Goal: Navigation & Orientation: Find specific page/section

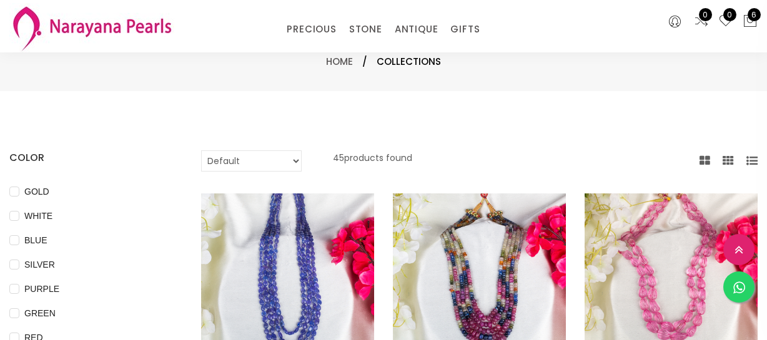
select select "INR"
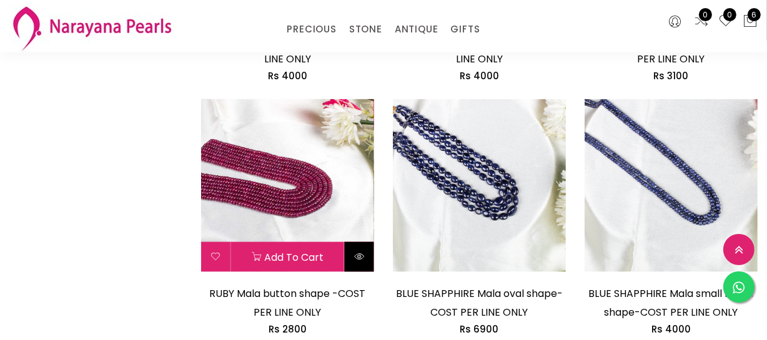
click at [362, 263] on button at bounding box center [359, 257] width 29 height 30
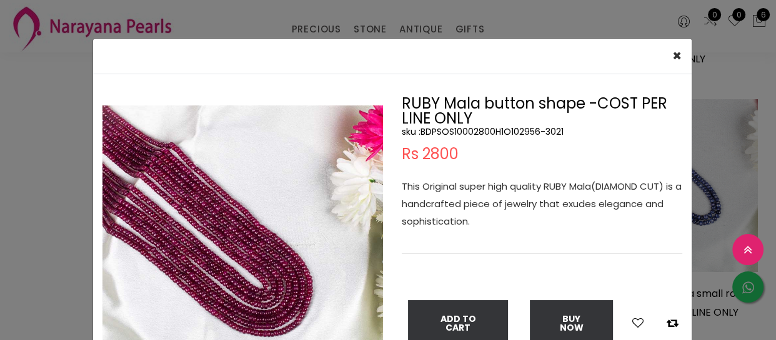
click at [44, 246] on div "× Close Double (click / press) on the image to zoom (in / out). RUBY Mala butto…" at bounding box center [388, 170] width 776 height 340
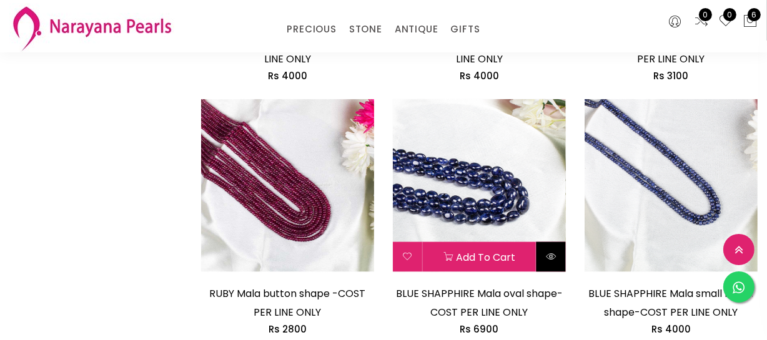
click at [544, 256] on button at bounding box center [550, 257] width 29 height 30
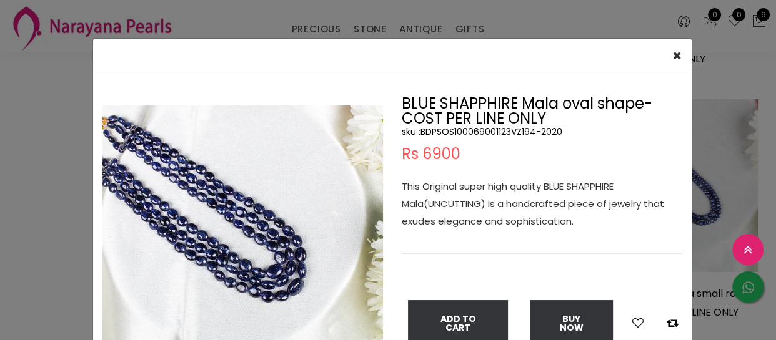
click at [24, 290] on div "× Close Double (click / press) on the image to zoom (in / out). BLUE SHAPPHIRE …" at bounding box center [388, 170] width 776 height 340
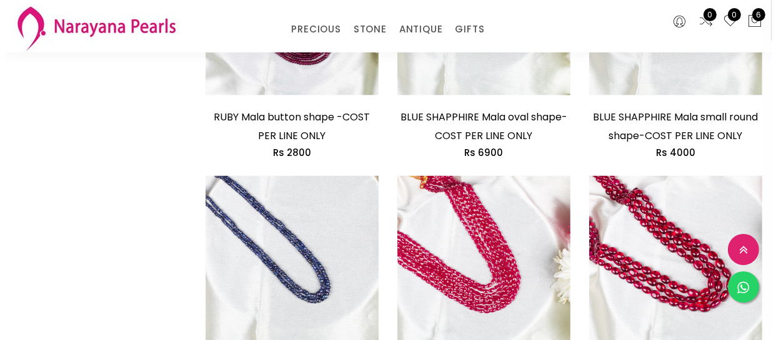
scroll to position [1646, 0]
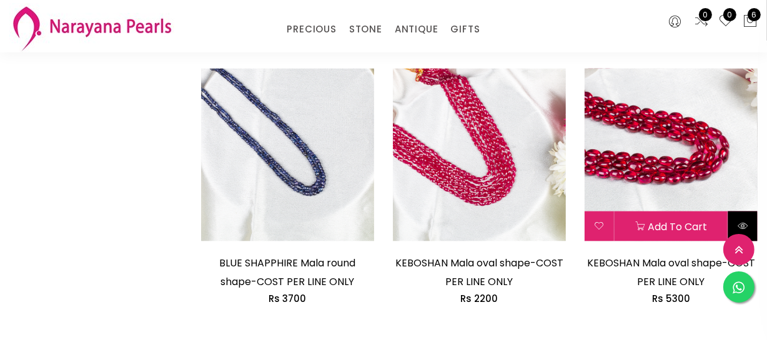
click at [741, 218] on button at bounding box center [742, 227] width 29 height 30
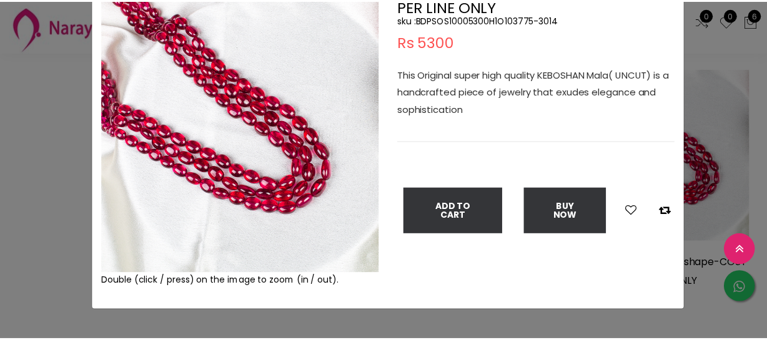
scroll to position [113, 0]
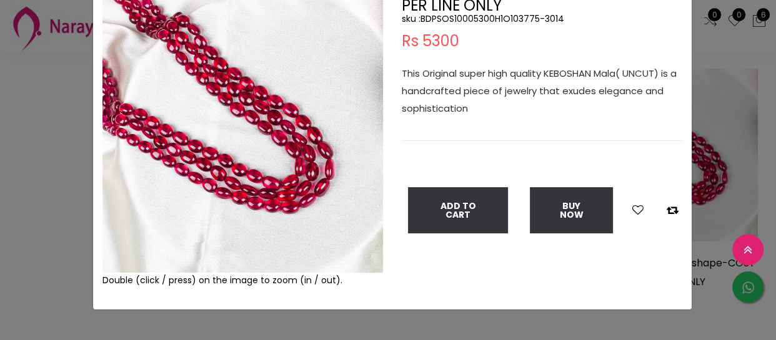
click at [0, 244] on div "× Close Double (click / press) on the image to zoom (in / out). KEBOSHAN Mala o…" at bounding box center [388, 170] width 776 height 340
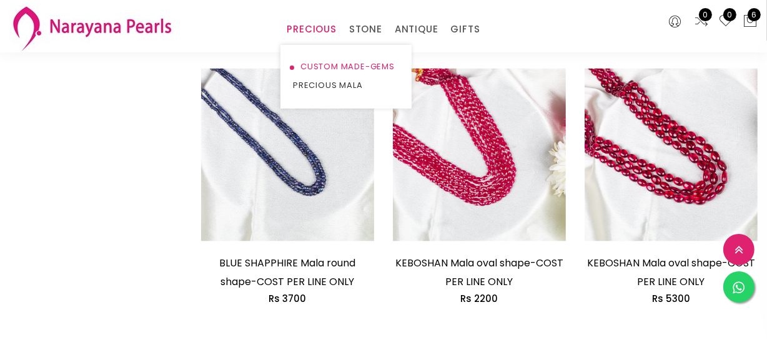
click at [312, 64] on link "CUSTOM MADE-GEMS" at bounding box center [346, 66] width 106 height 19
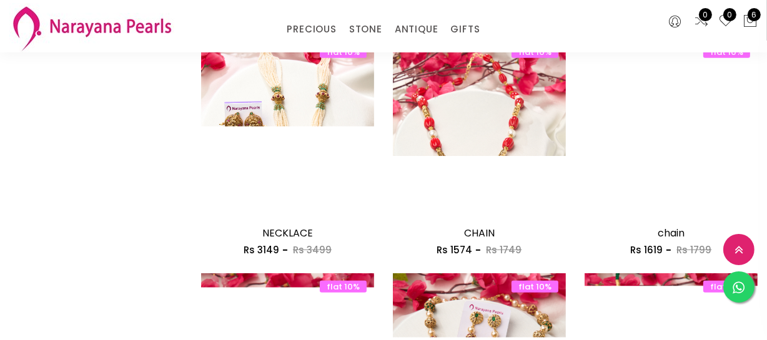
scroll to position [794, 0]
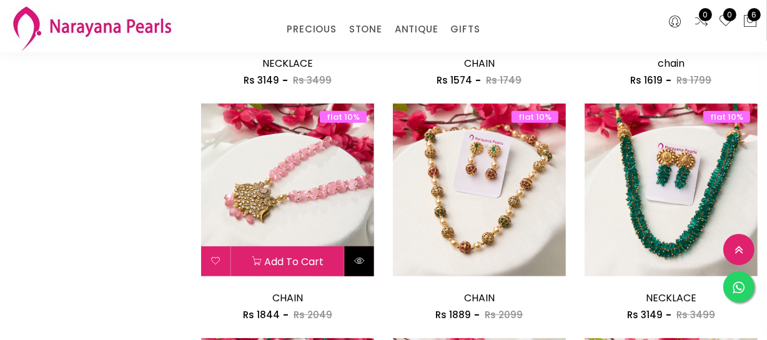
click at [356, 256] on icon at bounding box center [359, 261] width 10 height 10
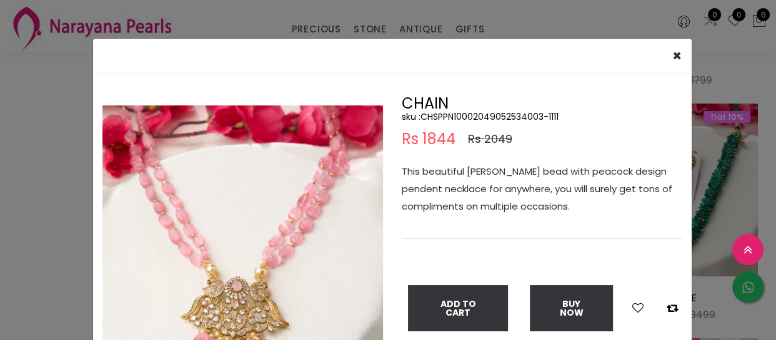
click at [234, 268] on img at bounding box center [242, 246] width 280 height 280
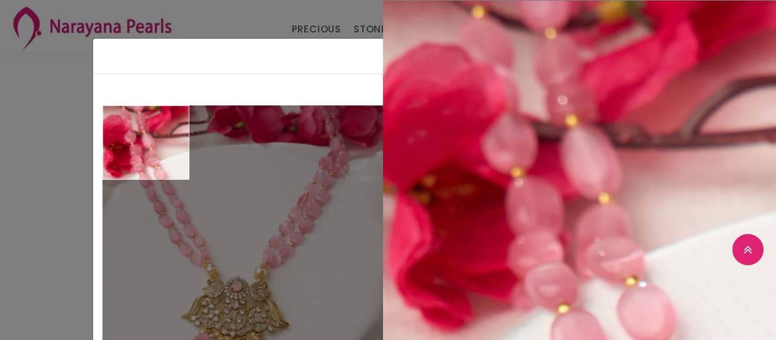
click at [1, 160] on div "× Close Double (click / press) on the image to zoom (in / out). CHAIN sku : CHS…" at bounding box center [388, 170] width 776 height 340
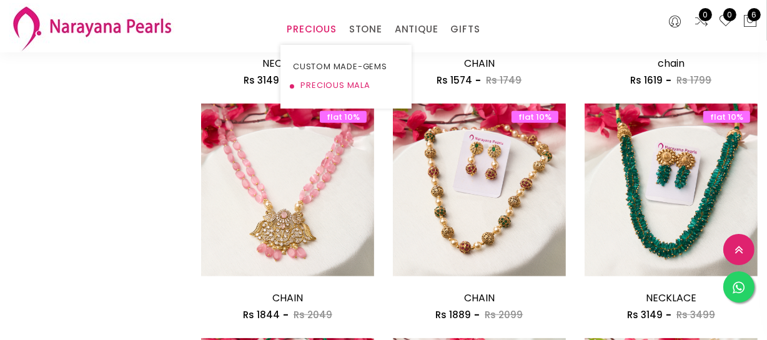
click at [325, 81] on link "PRECIOUS MALA" at bounding box center [346, 85] width 106 height 19
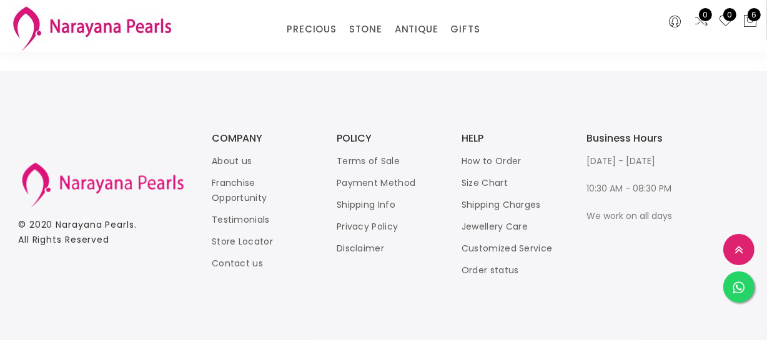
scroll to position [1774, 0]
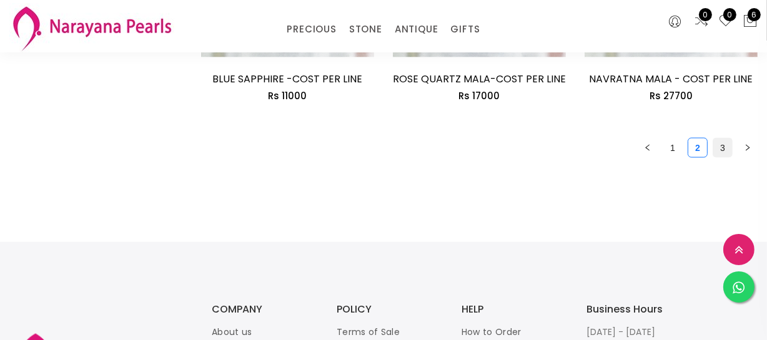
click at [715, 141] on link "3" at bounding box center [722, 148] width 19 height 19
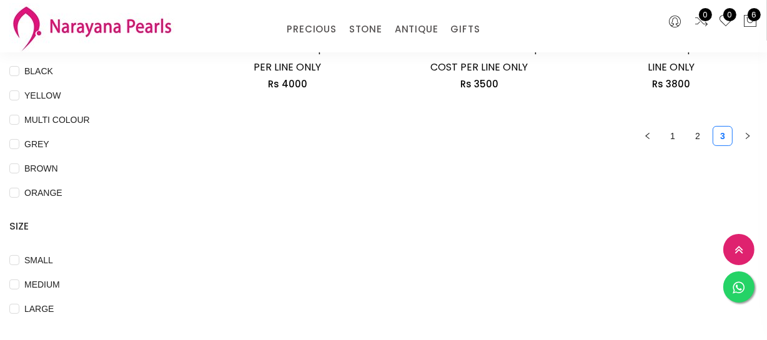
scroll to position [340, 0]
click at [695, 131] on link "2" at bounding box center [697, 135] width 19 height 19
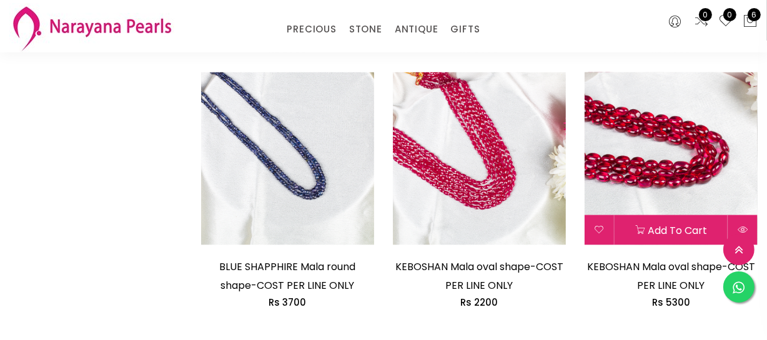
scroll to position [1703, 0]
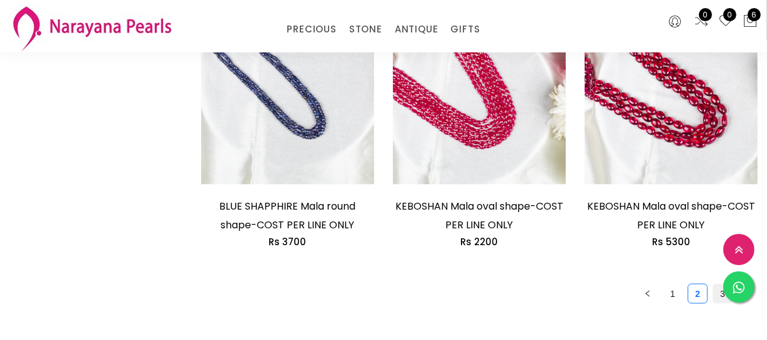
click at [718, 290] on link "3" at bounding box center [722, 294] width 19 height 19
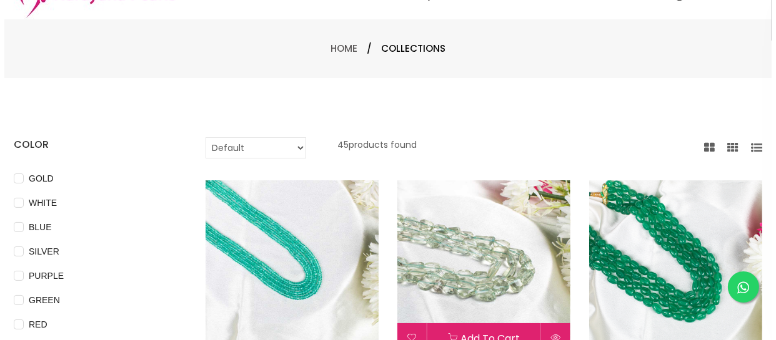
scroll to position [170, 0]
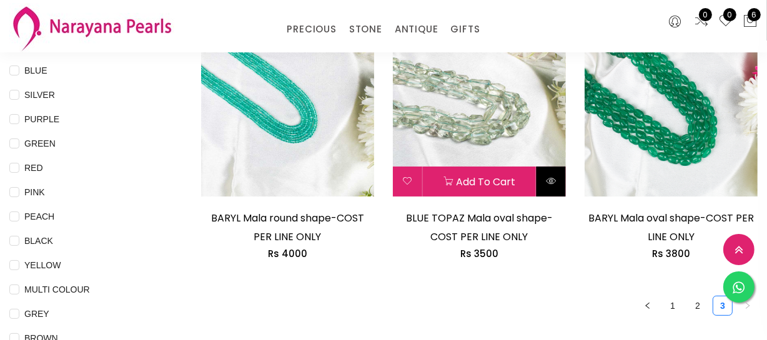
click at [547, 169] on button at bounding box center [550, 182] width 29 height 30
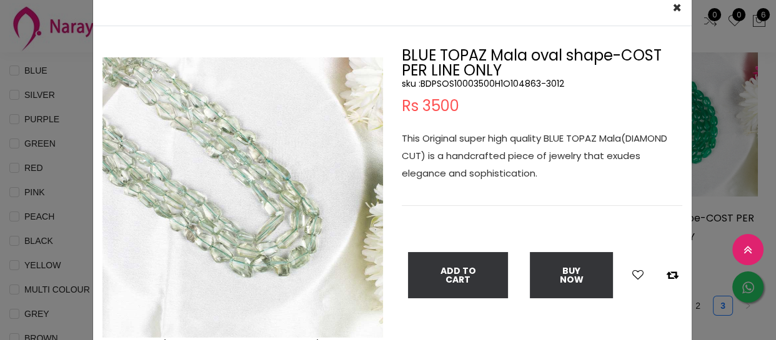
scroll to position [113, 0]
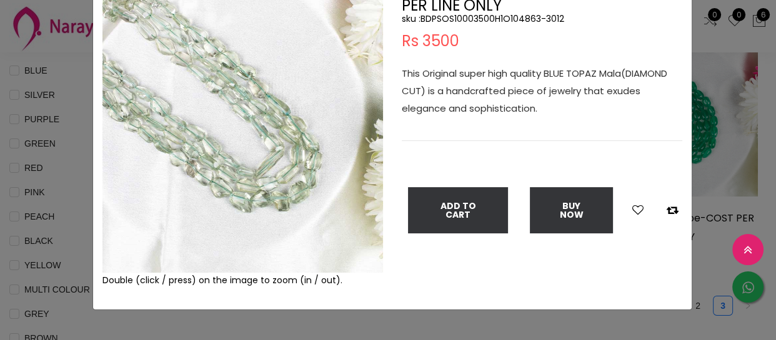
click at [217, 159] on img at bounding box center [242, 133] width 280 height 280
click at [216, 148] on img at bounding box center [242, 133] width 280 height 280
click at [46, 169] on div "× Close Double (click / press) on the image to zoom (in / out). BLUE TOPAZ Mala…" at bounding box center [388, 170] width 776 height 340
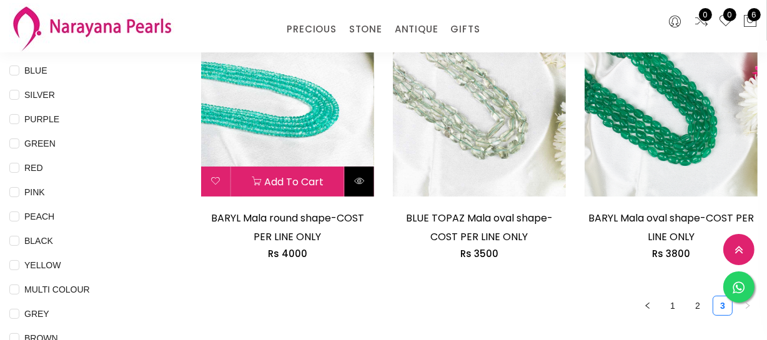
click at [363, 181] on icon at bounding box center [359, 181] width 10 height 10
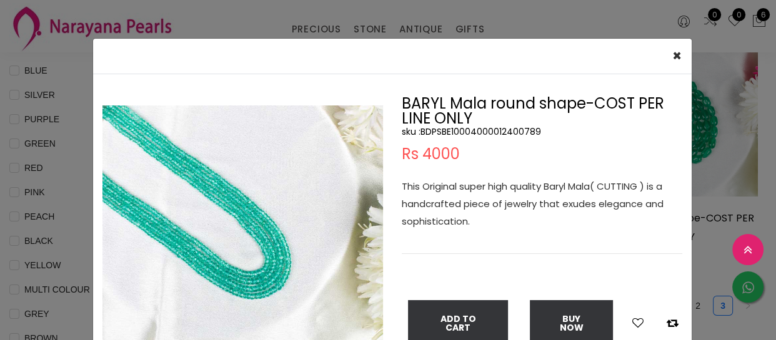
click at [185, 242] on img at bounding box center [242, 246] width 280 height 280
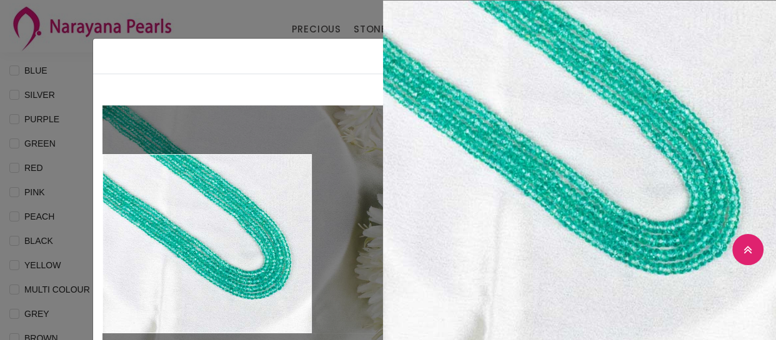
click at [58, 222] on div "× Close Double (click / press) on the image to zoom (in / out). BARYL Mala roun…" at bounding box center [388, 170] width 776 height 340
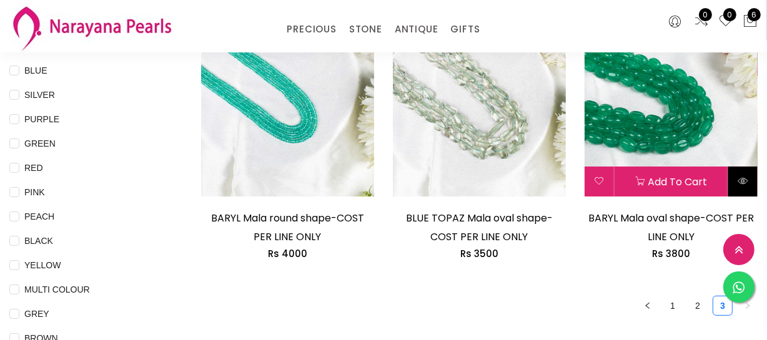
click at [747, 180] on icon at bounding box center [743, 181] width 10 height 10
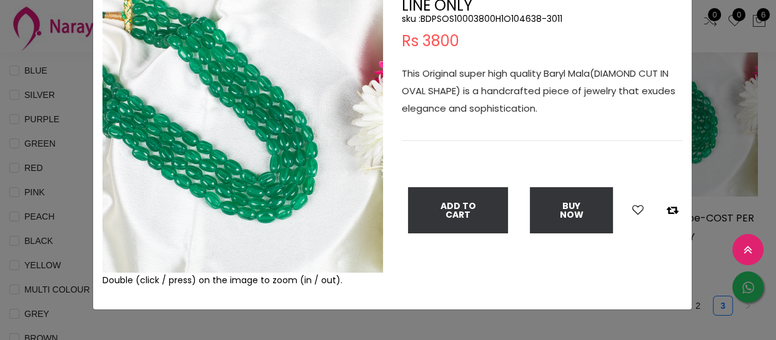
click at [195, 184] on img at bounding box center [242, 133] width 280 height 280
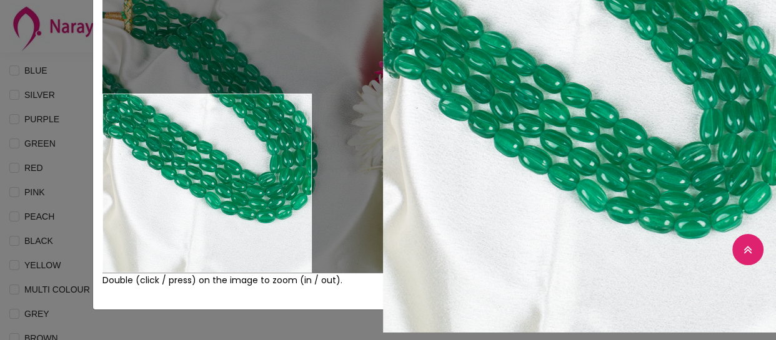
click at [195, 184] on img at bounding box center [242, 133] width 280 height 280
click at [33, 205] on div "× Close Double (click / press) on the image to zoom (in / out). BARYL Mala oval…" at bounding box center [388, 170] width 776 height 340
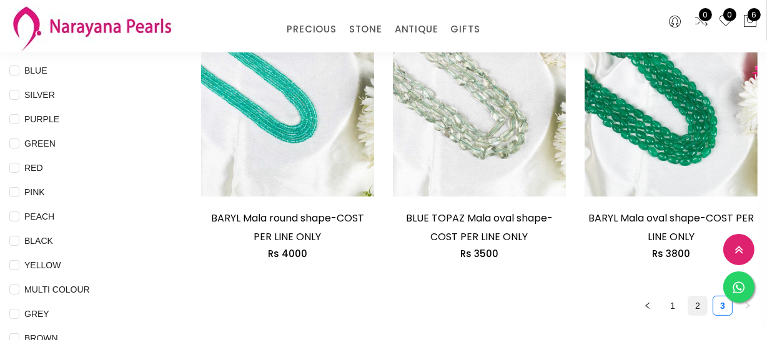
click at [699, 307] on link "2" at bounding box center [697, 306] width 19 height 19
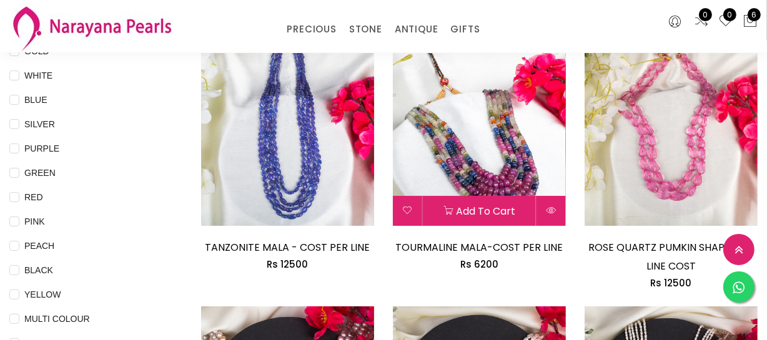
scroll to position [170, 0]
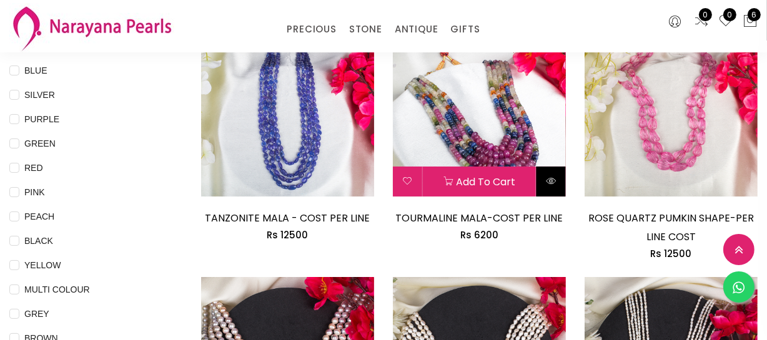
click at [551, 181] on icon at bounding box center [551, 181] width 10 height 10
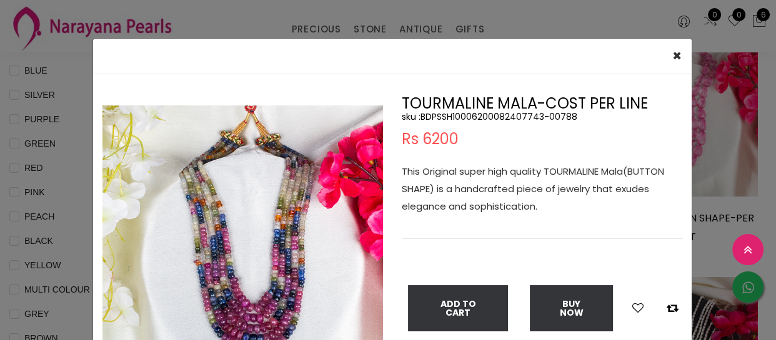
click at [211, 274] on img at bounding box center [242, 246] width 280 height 280
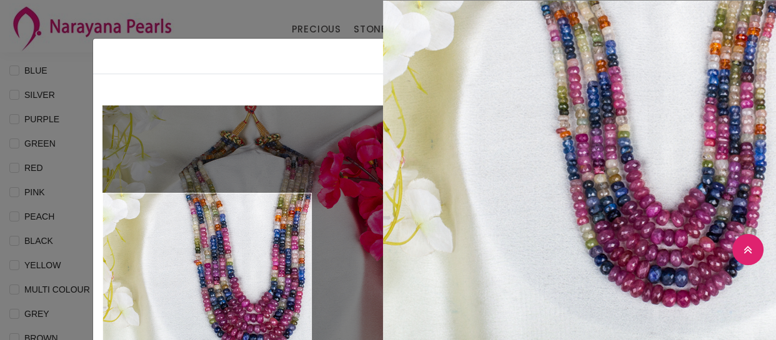
click at [67, 269] on div "× Close Double (click / press) on the image to zoom (in / out). TOURMALINE MALA…" at bounding box center [388, 170] width 776 height 340
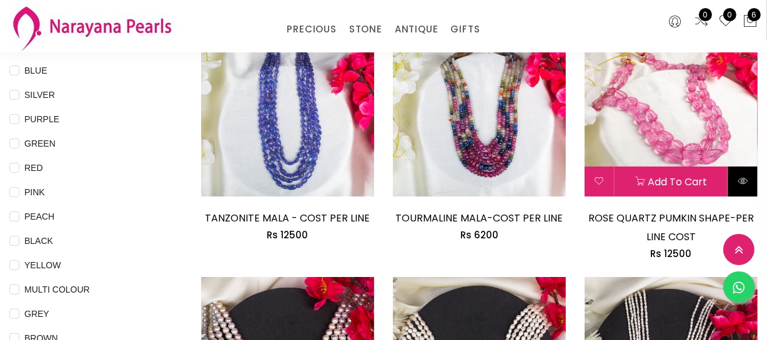
click at [744, 187] on button at bounding box center [742, 182] width 29 height 30
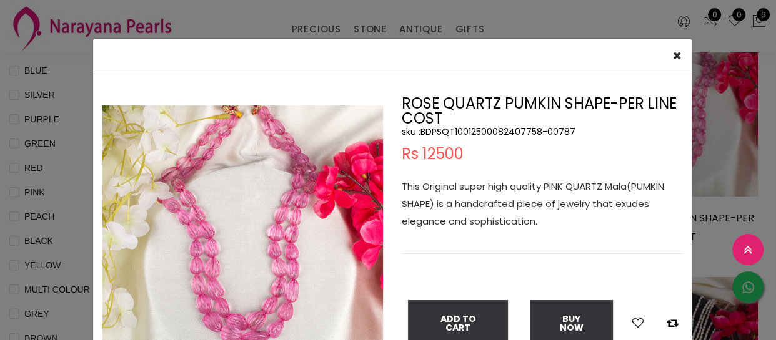
click at [65, 242] on div "× Close Double (click / press) on the image to zoom (in / out). ROSE QUARTZ PUM…" at bounding box center [388, 170] width 776 height 340
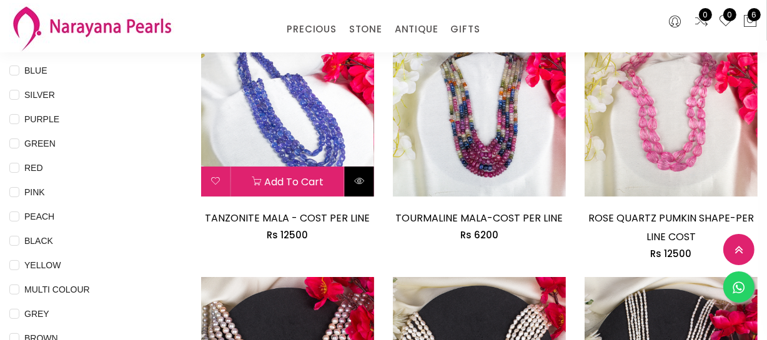
click at [364, 185] on button at bounding box center [359, 182] width 29 height 30
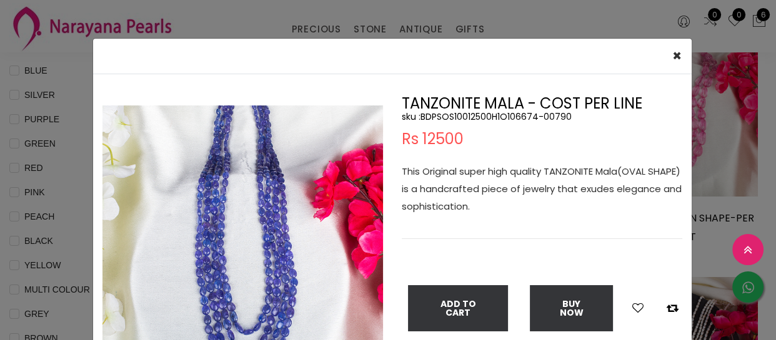
click at [213, 268] on img at bounding box center [242, 246] width 280 height 280
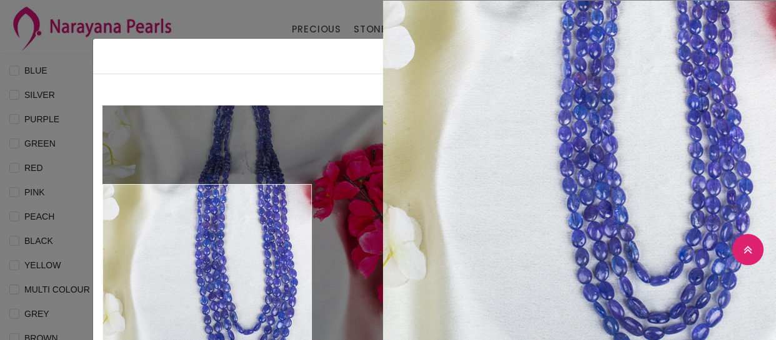
click at [84, 285] on div "× Close Double (click / press) on the image to zoom (in / out). TANZONITE MALA …" at bounding box center [388, 170] width 776 height 340
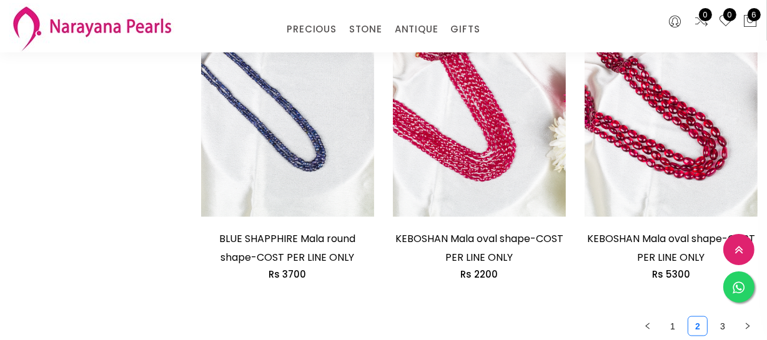
scroll to position [1760, 0]
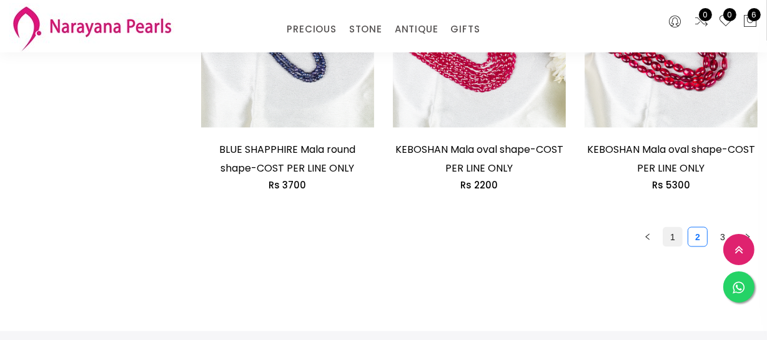
click at [674, 238] on link "1" at bounding box center [672, 237] width 19 height 19
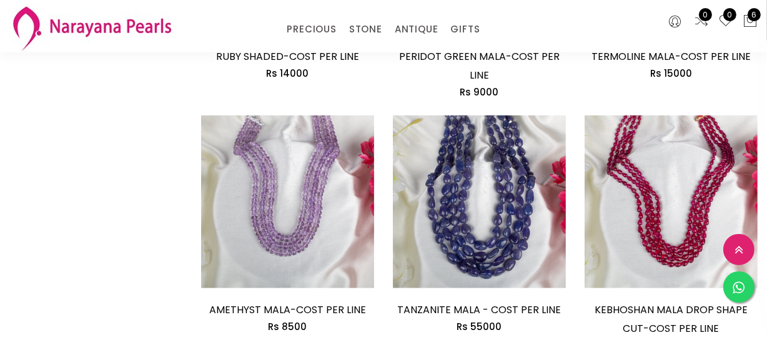
scroll to position [851, 0]
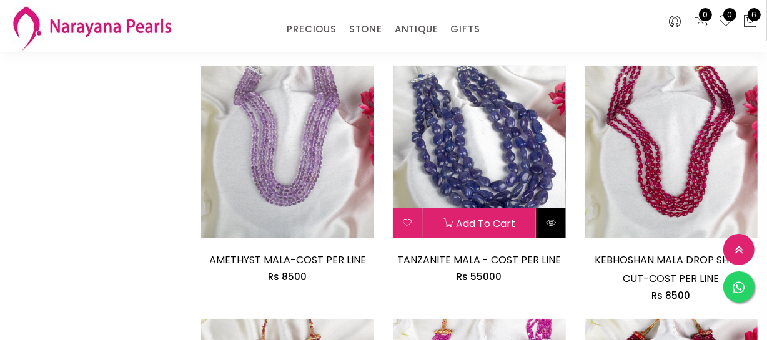
click at [560, 228] on button at bounding box center [550, 224] width 29 height 30
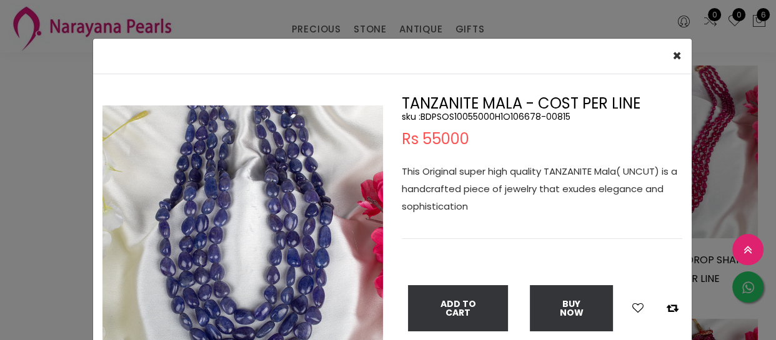
click at [231, 244] on img at bounding box center [242, 246] width 280 height 280
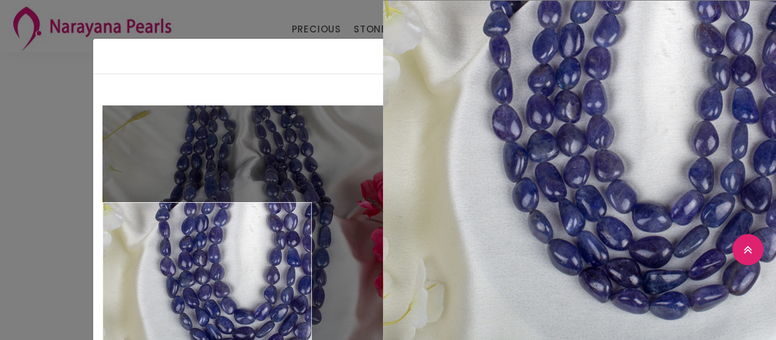
click at [2, 290] on div "× Close Double (click / press) on the image to zoom (in / out). TANZANITE MALA …" at bounding box center [388, 170] width 776 height 340
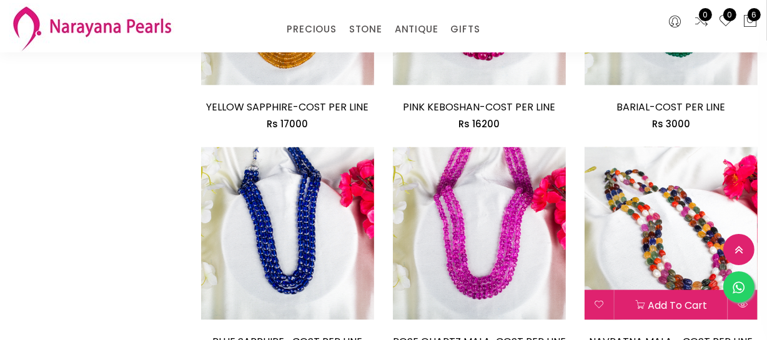
scroll to position [1589, 0]
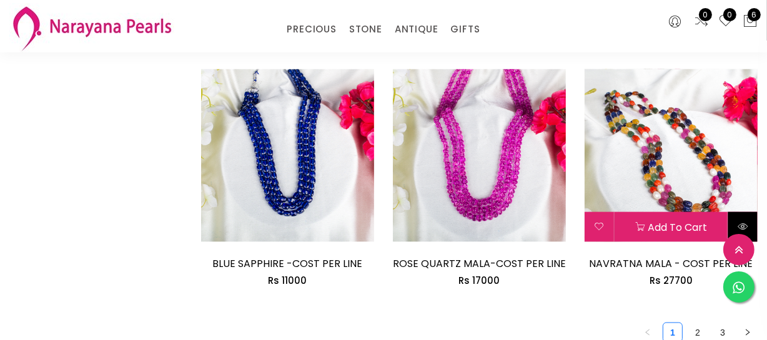
click at [742, 218] on button at bounding box center [742, 227] width 29 height 30
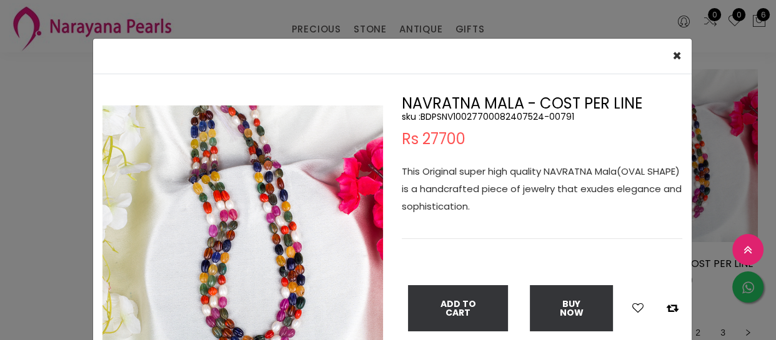
click at [276, 246] on img at bounding box center [242, 246] width 280 height 280
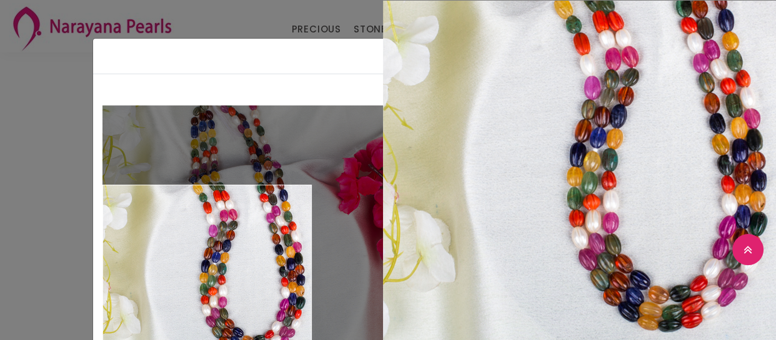
click at [31, 277] on div "× Close Double (click / press) on the image to zoom (in / out). NAVRATNA MALA -…" at bounding box center [388, 170] width 776 height 340
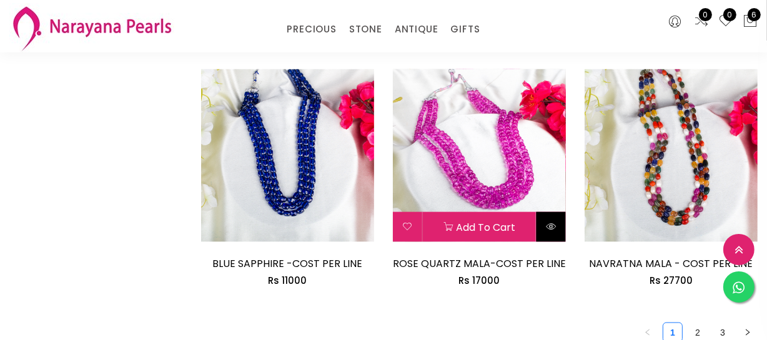
click at [543, 225] on button at bounding box center [550, 227] width 29 height 30
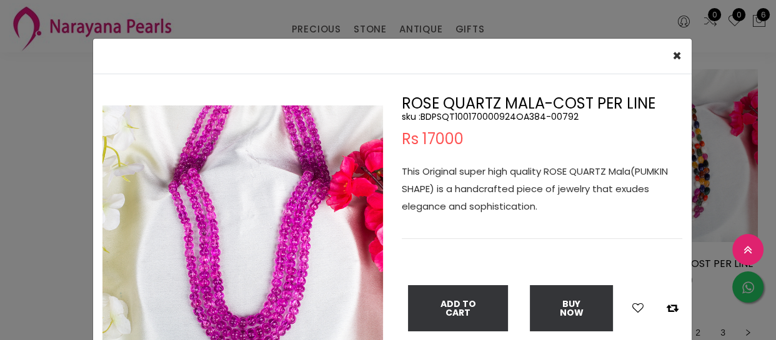
click at [21, 262] on div "× Close Double (click / press) on the image to zoom (in / out). ROSE QUARTZ MAL…" at bounding box center [388, 170] width 776 height 340
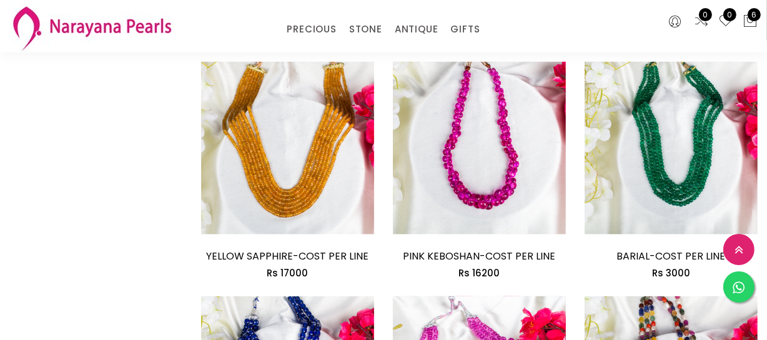
scroll to position [1646, 0]
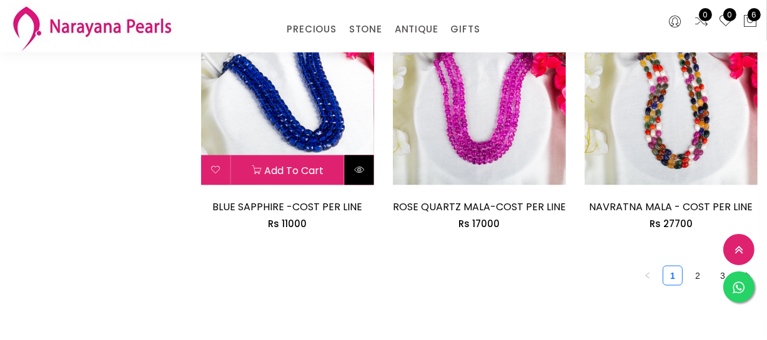
click at [353, 177] on button at bounding box center [359, 170] width 29 height 30
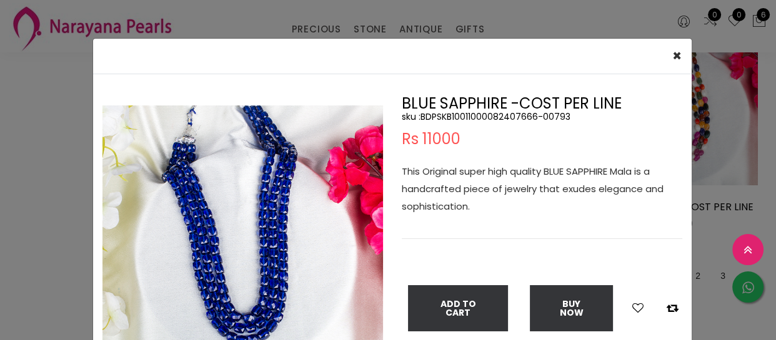
click at [239, 256] on img at bounding box center [242, 246] width 280 height 280
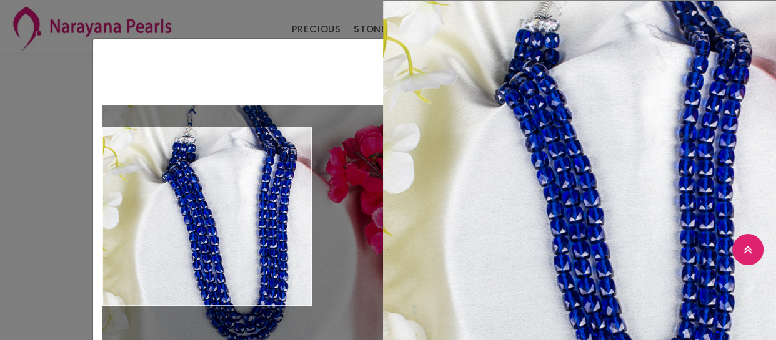
click at [26, 219] on div "× Close Double (click / press) on the image to zoom (in / out). BLUE SAPPHIRE -…" at bounding box center [388, 170] width 776 height 340
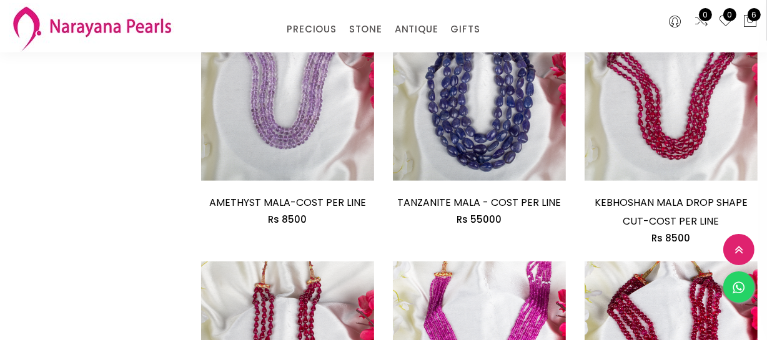
scroll to position [794, 0]
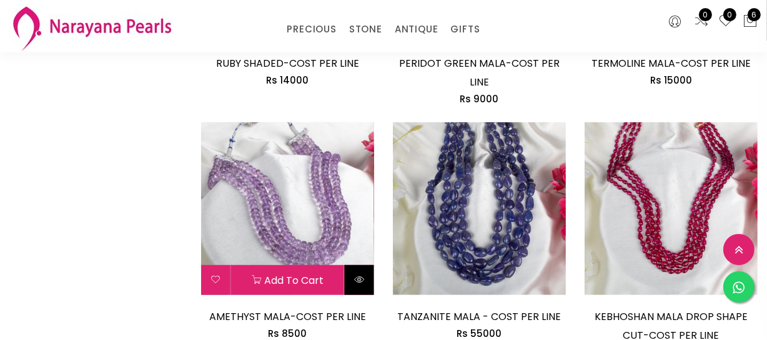
click at [368, 284] on button at bounding box center [359, 280] width 29 height 30
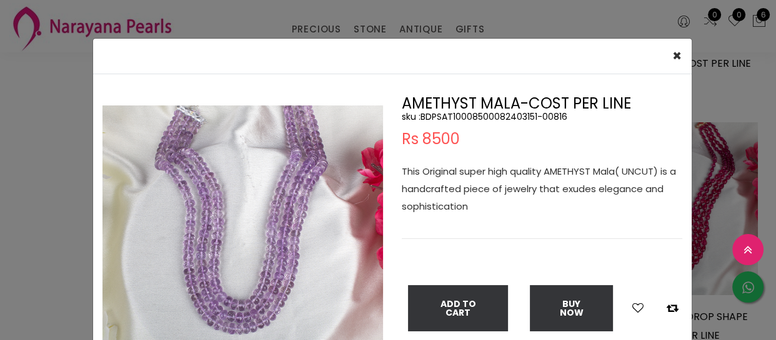
click at [217, 260] on img at bounding box center [242, 246] width 280 height 280
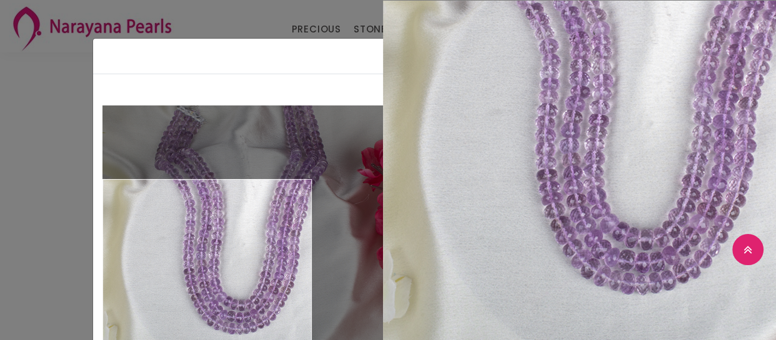
click at [56, 262] on div "× Close Double (click / press) on the image to zoom (in / out). AMETHYST MALA-C…" at bounding box center [388, 170] width 776 height 340
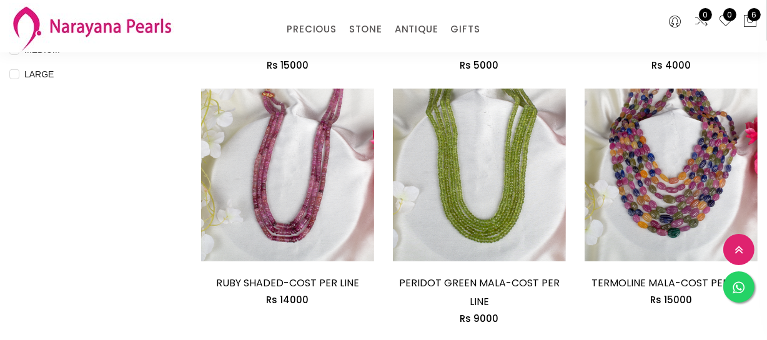
scroll to position [568, 0]
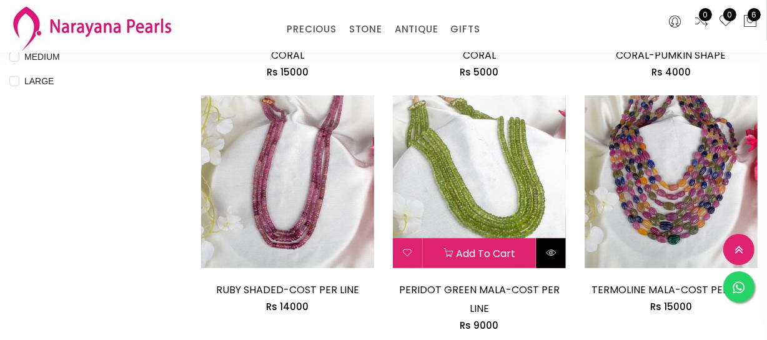
click at [551, 258] on button at bounding box center [550, 254] width 29 height 30
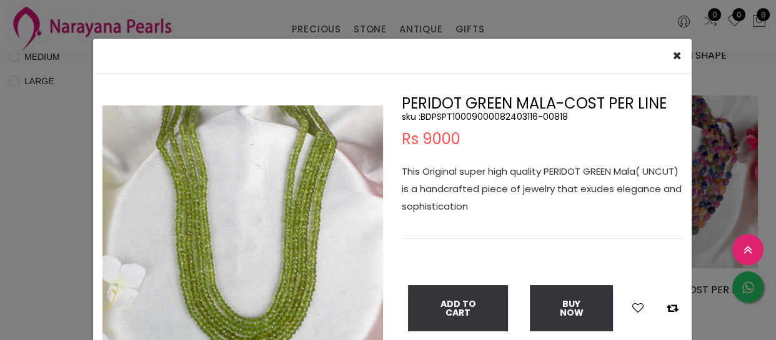
click at [147, 318] on img at bounding box center [242, 246] width 280 height 280
click at [150, 309] on img at bounding box center [242, 246] width 280 height 280
click at [197, 274] on img at bounding box center [242, 246] width 280 height 280
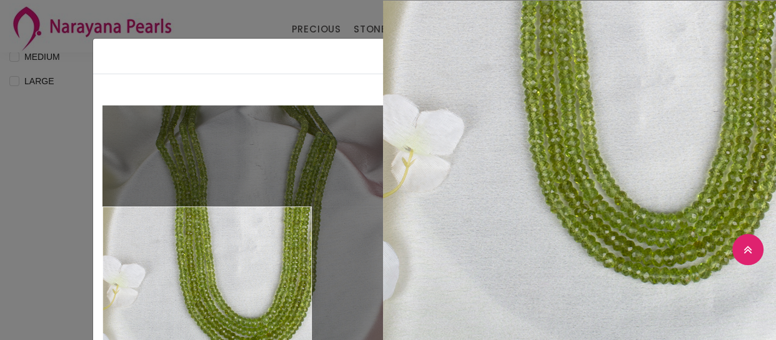
click at [0, 265] on div "× Close Double (click / press) on the image to zoom (in / out). PERIDOT GREEN M…" at bounding box center [388, 170] width 776 height 340
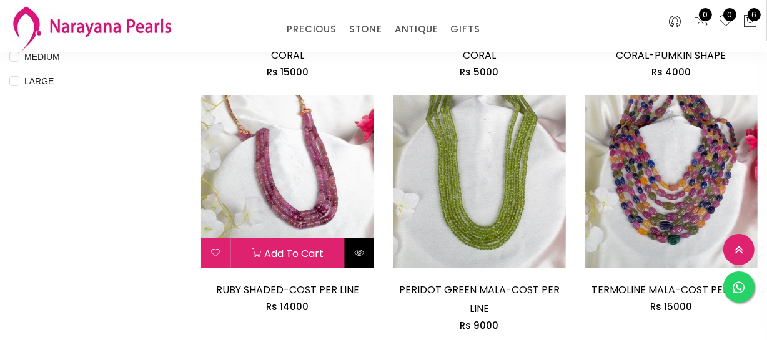
click at [356, 256] on icon at bounding box center [359, 253] width 10 height 10
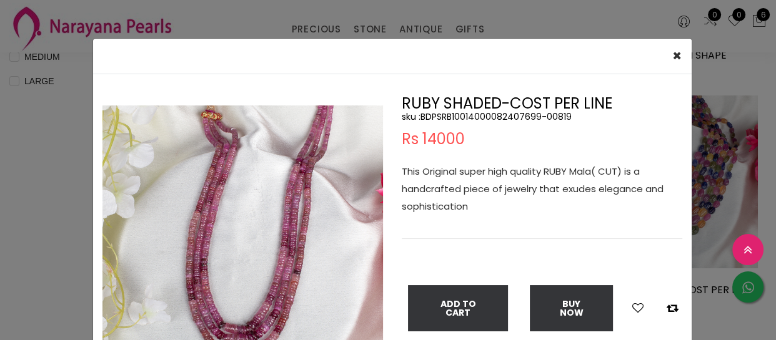
click at [231, 274] on img at bounding box center [242, 246] width 280 height 280
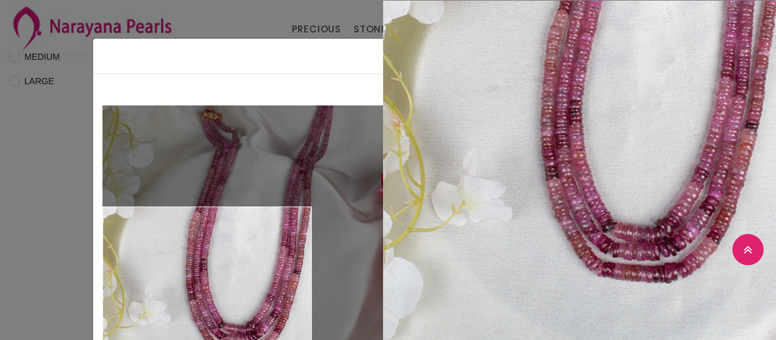
click at [23, 274] on div "× Close Double (click / press) on the image to zoom (in / out). RUBY SHADED-COS…" at bounding box center [388, 170] width 776 height 340
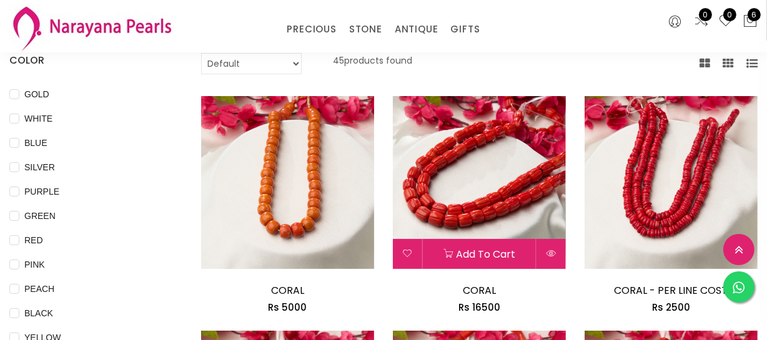
scroll to position [170, 0]
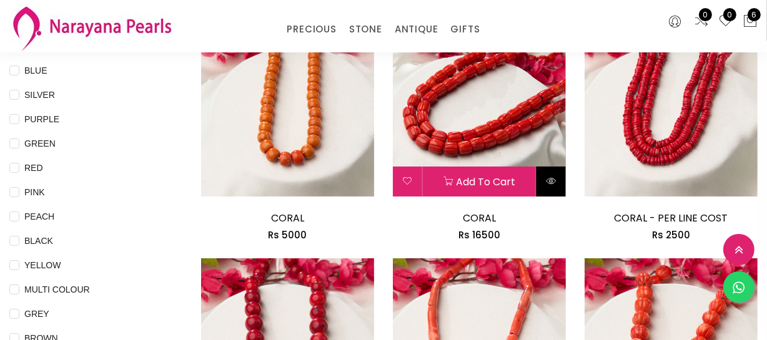
click at [546, 182] on icon at bounding box center [551, 181] width 10 height 10
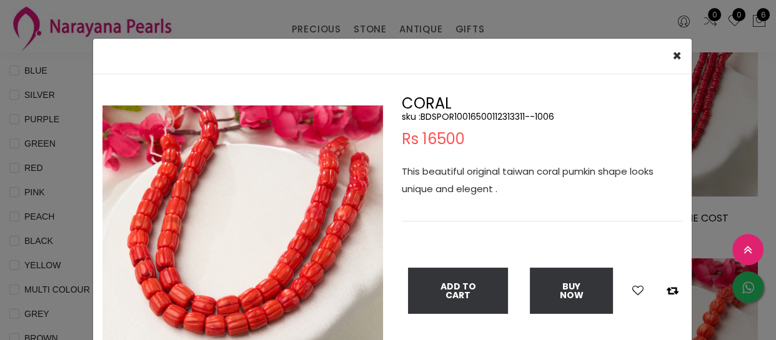
click at [200, 293] on img at bounding box center [242, 246] width 280 height 280
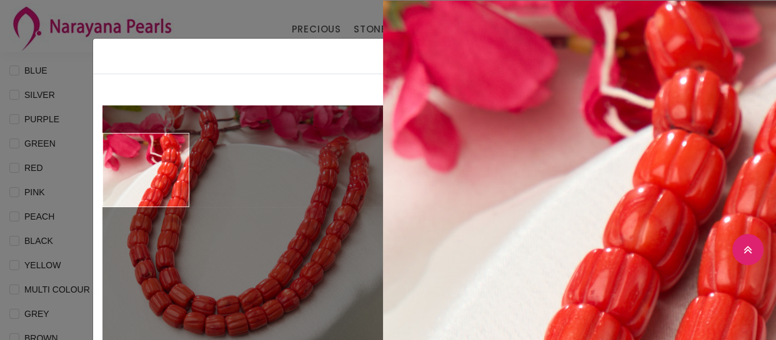
click at [57, 197] on div "× Close Double (click / press) on the image to zoom (in / out). CORAL sku : BDS…" at bounding box center [388, 170] width 776 height 340
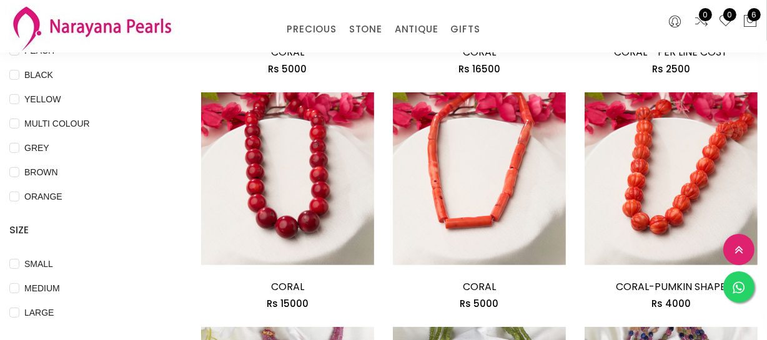
scroll to position [340, 0]
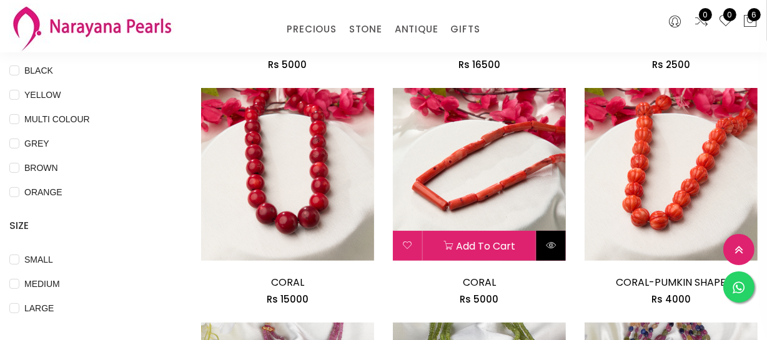
click at [560, 247] on button at bounding box center [550, 246] width 29 height 30
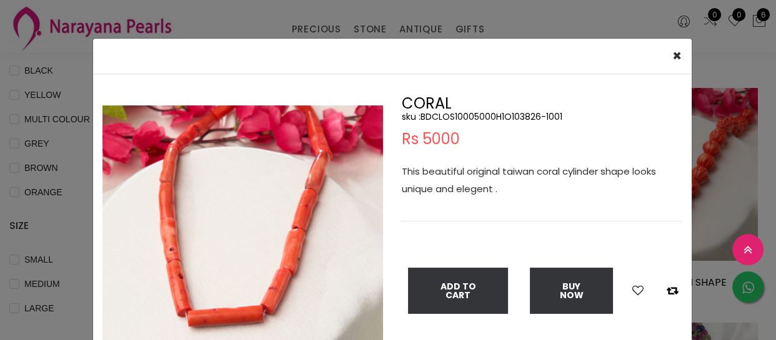
click at [258, 245] on img at bounding box center [242, 246] width 280 height 280
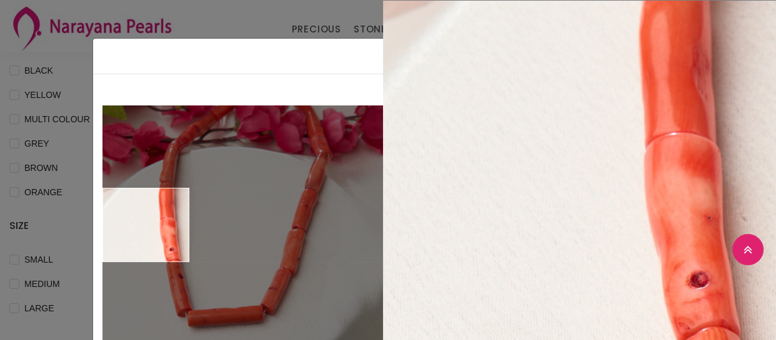
click at [70, 220] on div "× Close Double (click / press) on the image to zoom (in / out). CORAL sku : BDC…" at bounding box center [388, 170] width 776 height 340
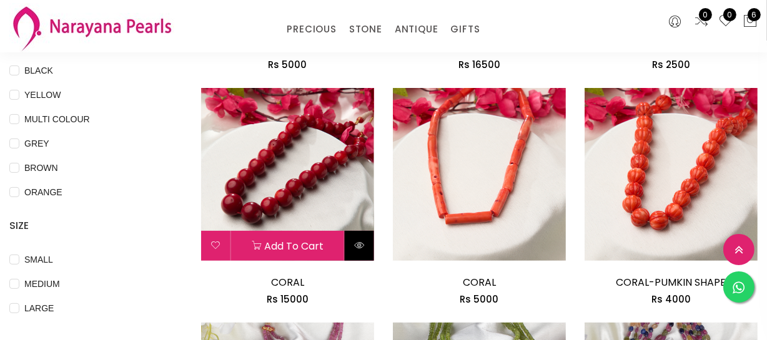
click at [368, 250] on button at bounding box center [359, 246] width 29 height 30
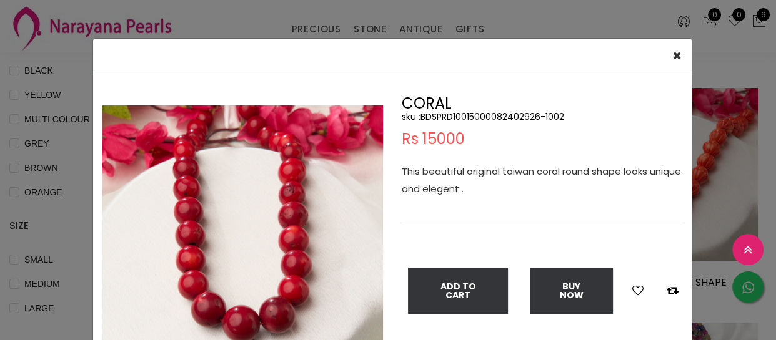
click at [161, 270] on img at bounding box center [242, 246] width 280 height 280
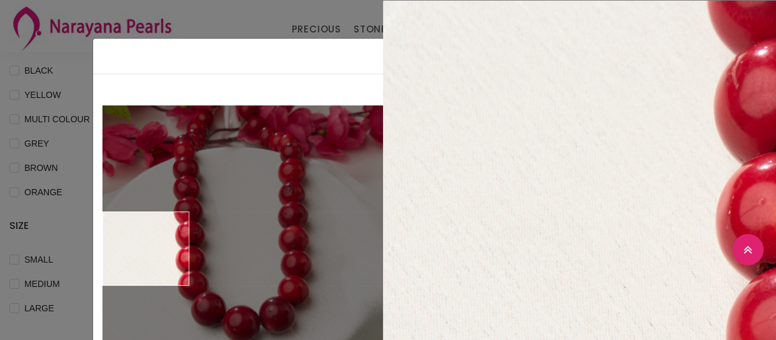
click at [59, 244] on div "× Close Double (click / press) on the image to zoom (in / out). CORAL sku : BDS…" at bounding box center [388, 170] width 776 height 340
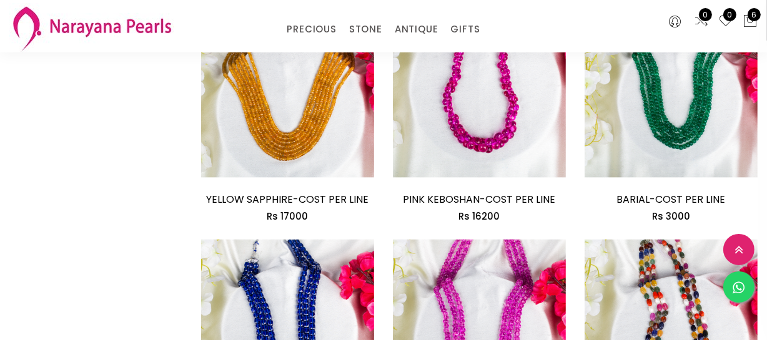
scroll to position [1703, 0]
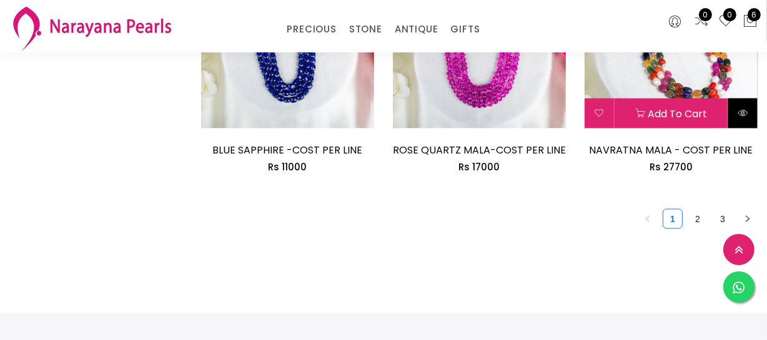
click at [731, 118] on button at bounding box center [742, 114] width 29 height 30
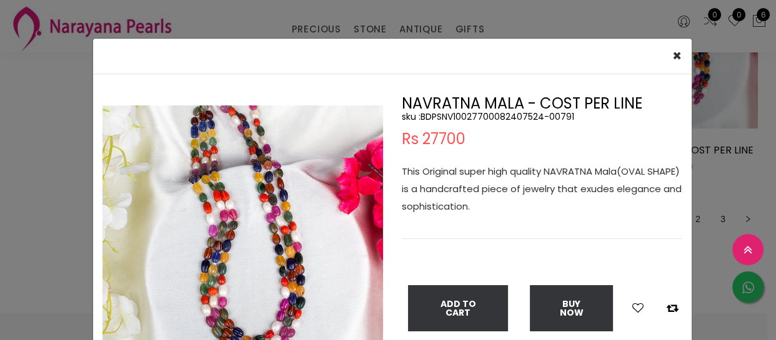
click at [277, 280] on img at bounding box center [242, 246] width 280 height 280
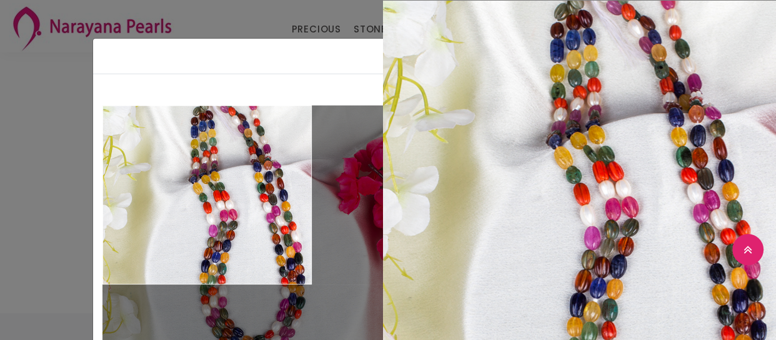
click at [61, 173] on div "× Close Double (click / press) on the image to zoom (in / out). NAVRATNA MALA -…" at bounding box center [388, 170] width 776 height 340
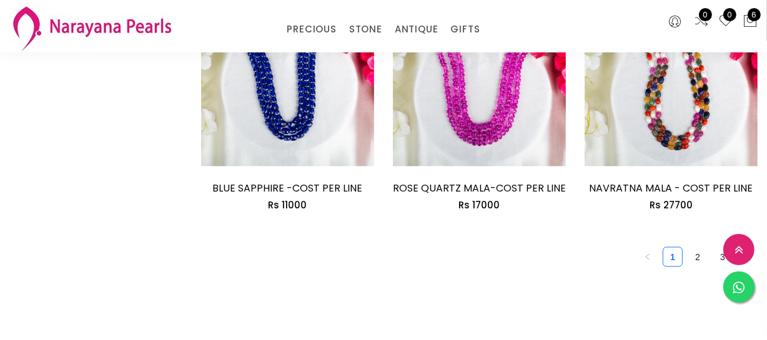
scroll to position [1589, 0]
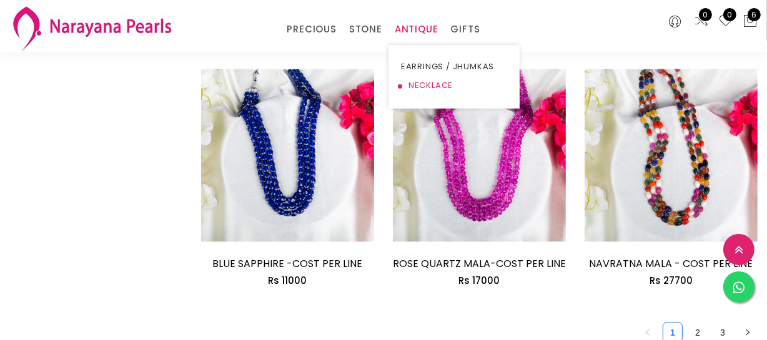
click at [419, 87] on link "NECKLACE" at bounding box center [454, 85] width 106 height 19
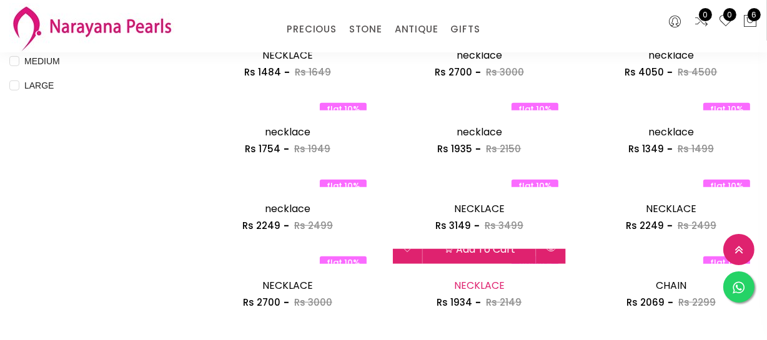
scroll to position [563, 0]
